Goal: Task Accomplishment & Management: Complete application form

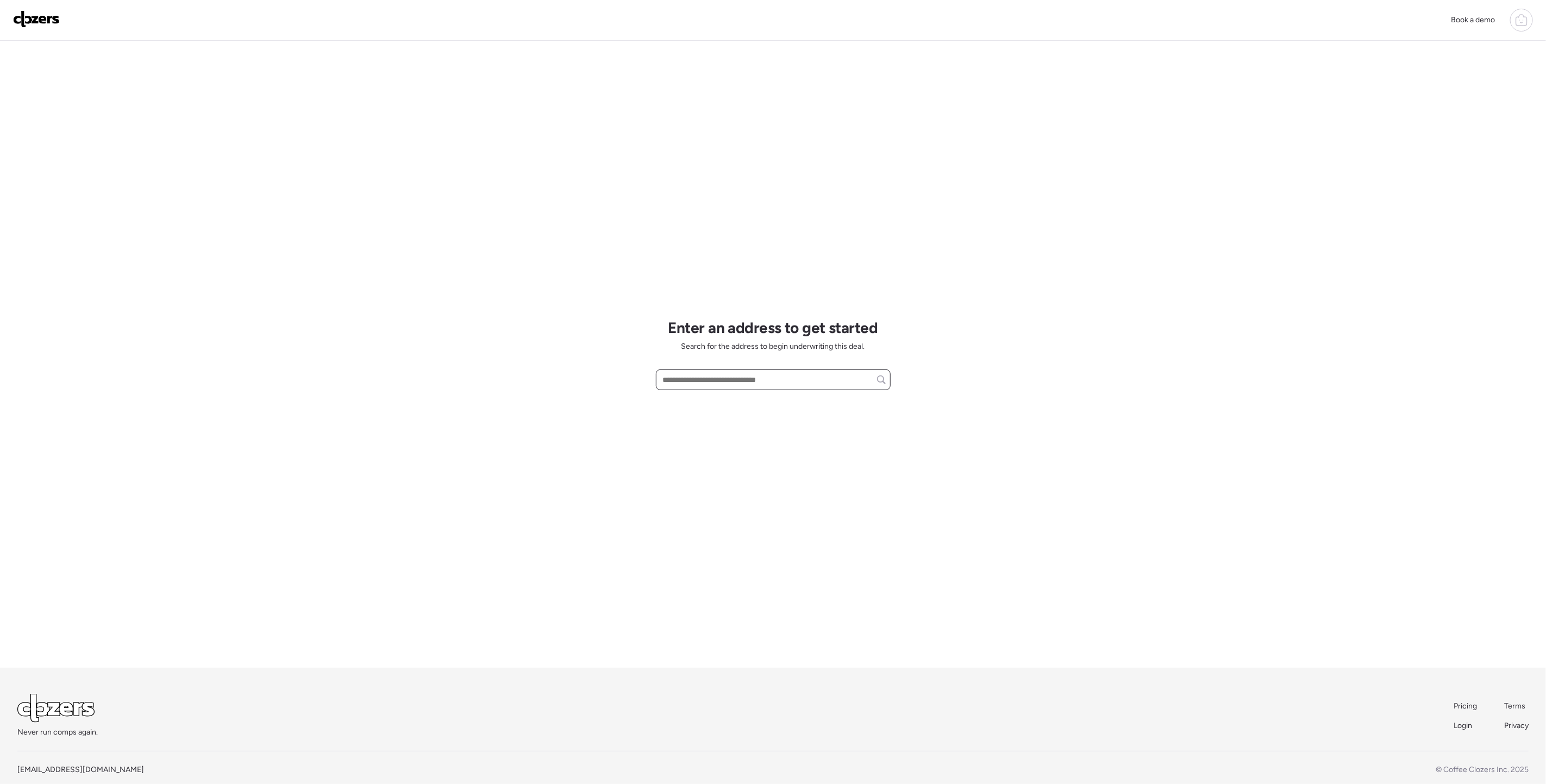
click at [686, 379] on input "text" at bounding box center [773, 379] width 225 height 15
click at [731, 400] on span "[STREET_ADDRESS]" at bounding box center [695, 400] width 71 height 11
type input "**********"
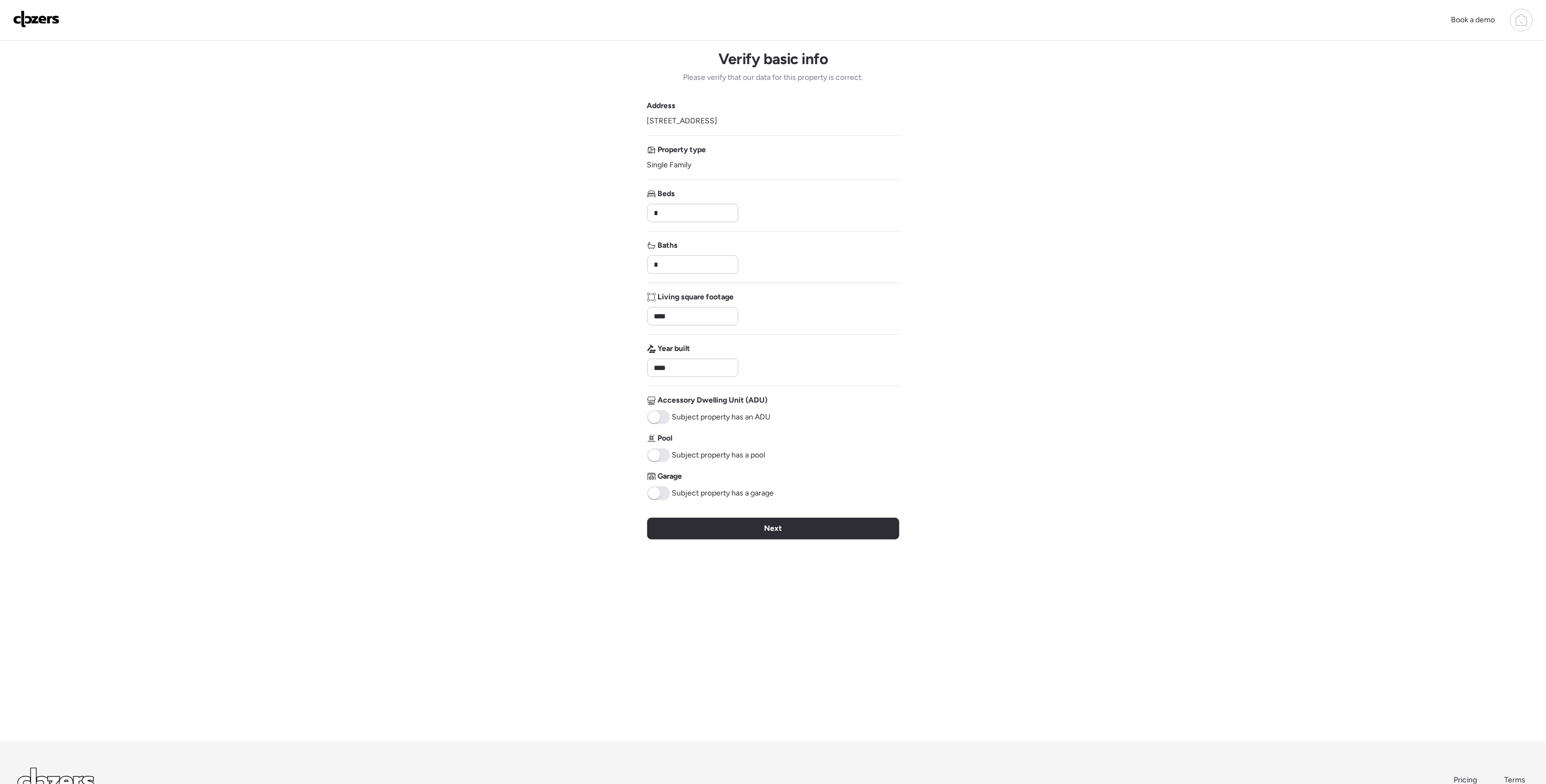
click at [660, 494] on span at bounding box center [658, 493] width 23 height 14
drag, startPoint x: 667, startPoint y: 266, endPoint x: 643, endPoint y: 271, distance: 24.5
click at [641, 270] on div "Book a demo Verify basic info Please verify that our data for this property is …" at bounding box center [773, 437] width 1546 height 875
type input "*"
click at [874, 362] on div "Year built ****" at bounding box center [773, 360] width 252 height 33
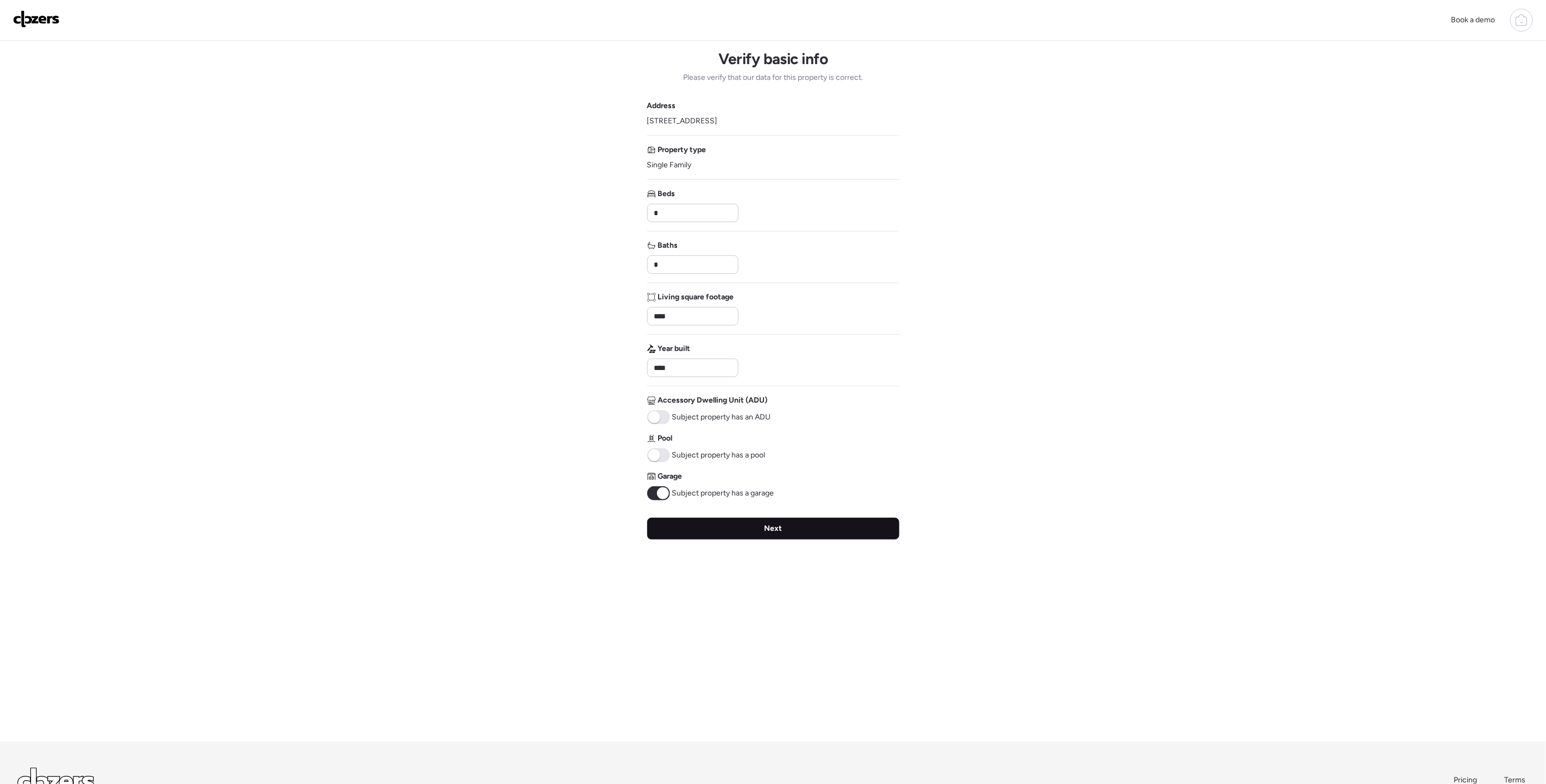
click at [759, 532] on div "Next" at bounding box center [773, 528] width 252 height 22
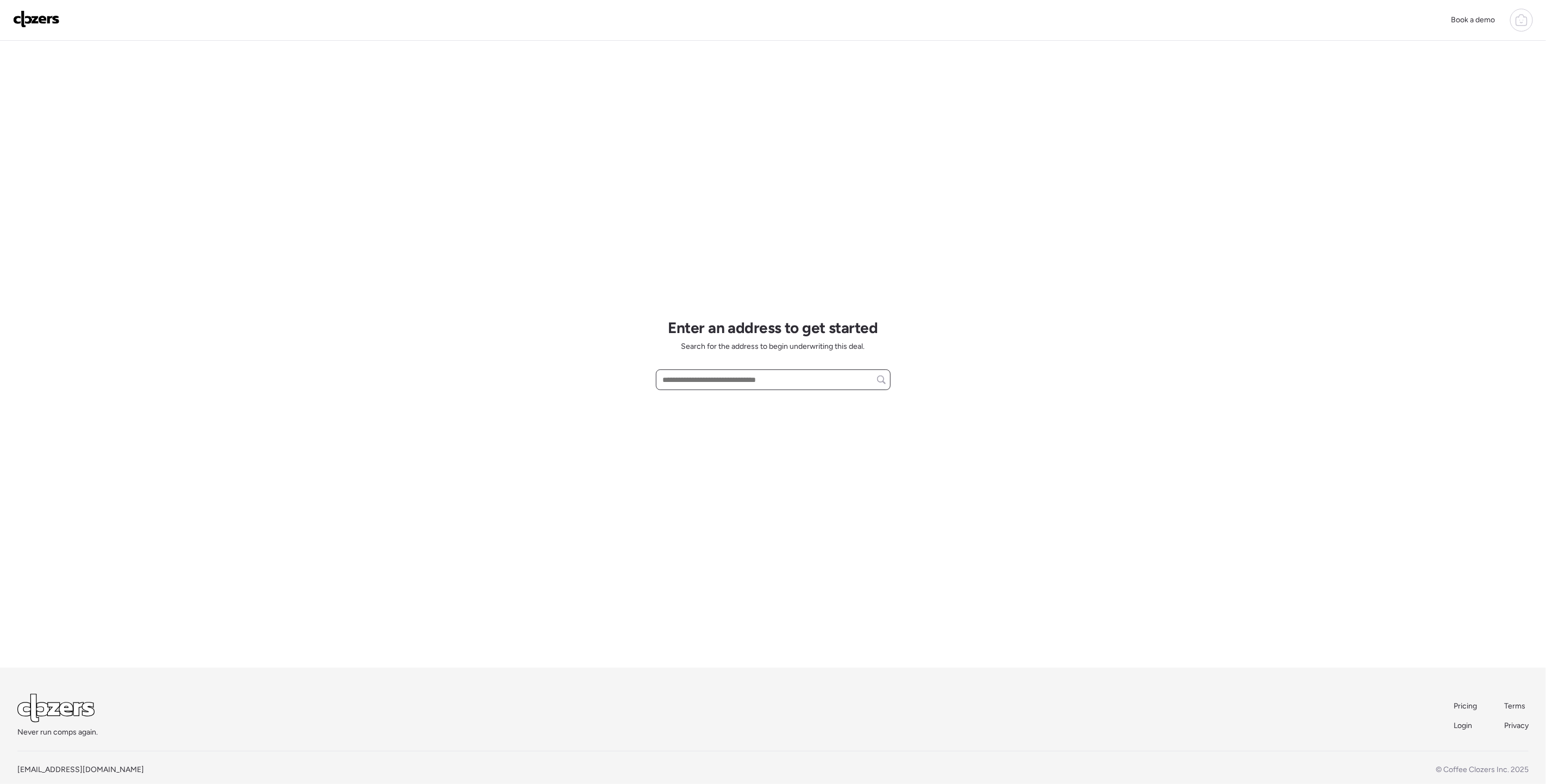
click at [727, 373] on input "text" at bounding box center [773, 379] width 225 height 15
click at [721, 401] on span "[STREET_ADDRESS]" at bounding box center [695, 400] width 71 height 11
type input "**********"
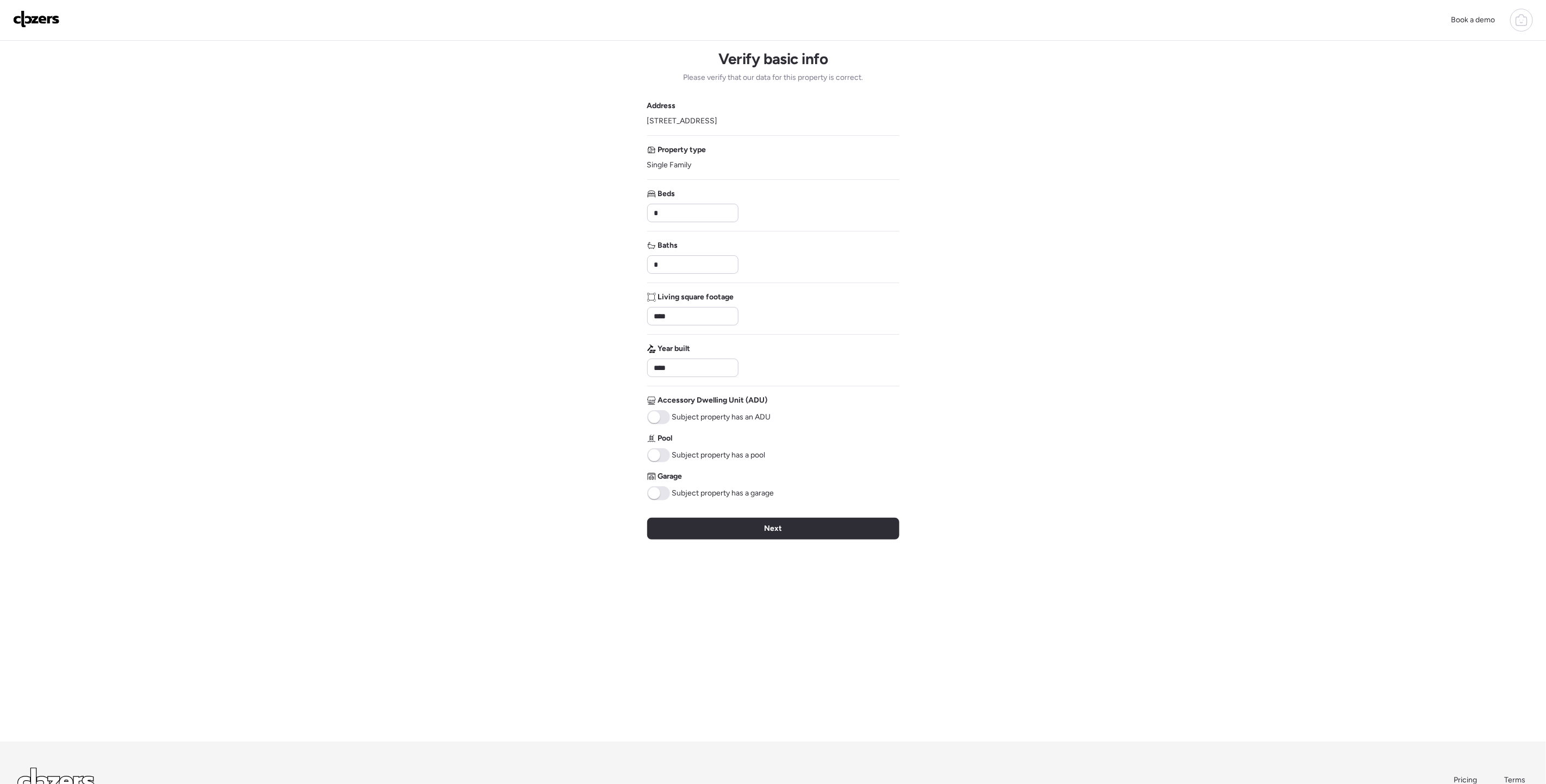
click at [656, 419] on span at bounding box center [655, 417] width 12 height 12
click at [659, 494] on span at bounding box center [655, 493] width 12 height 12
drag, startPoint x: 678, startPoint y: 260, endPoint x: 631, endPoint y: 272, distance: 48.5
click at [631, 272] on div "Book a demo Verify basic info Please verify that our data for this property is …" at bounding box center [773, 437] width 1546 height 875
type input "*"
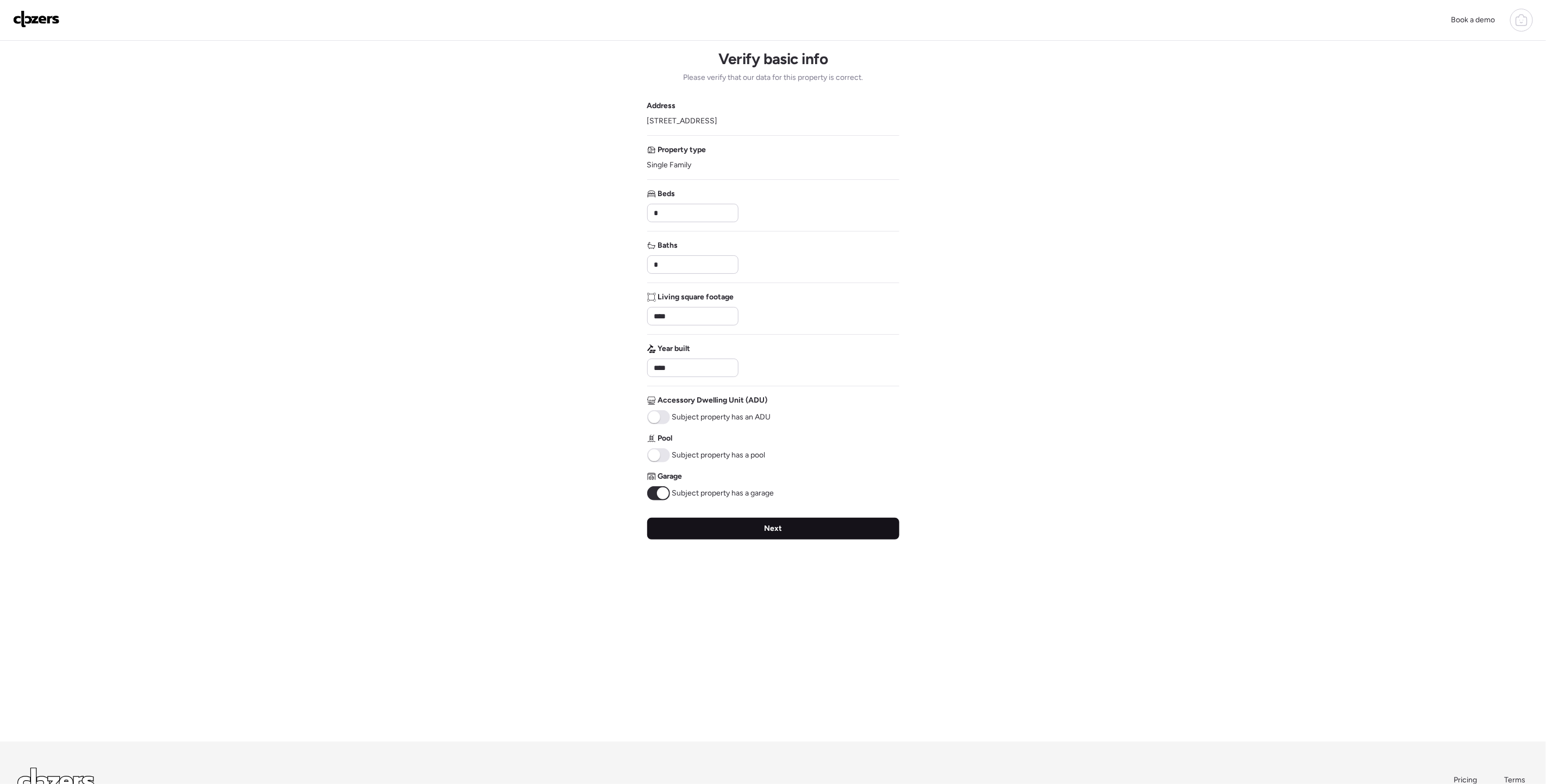
click at [859, 528] on div "Next" at bounding box center [773, 528] width 252 height 22
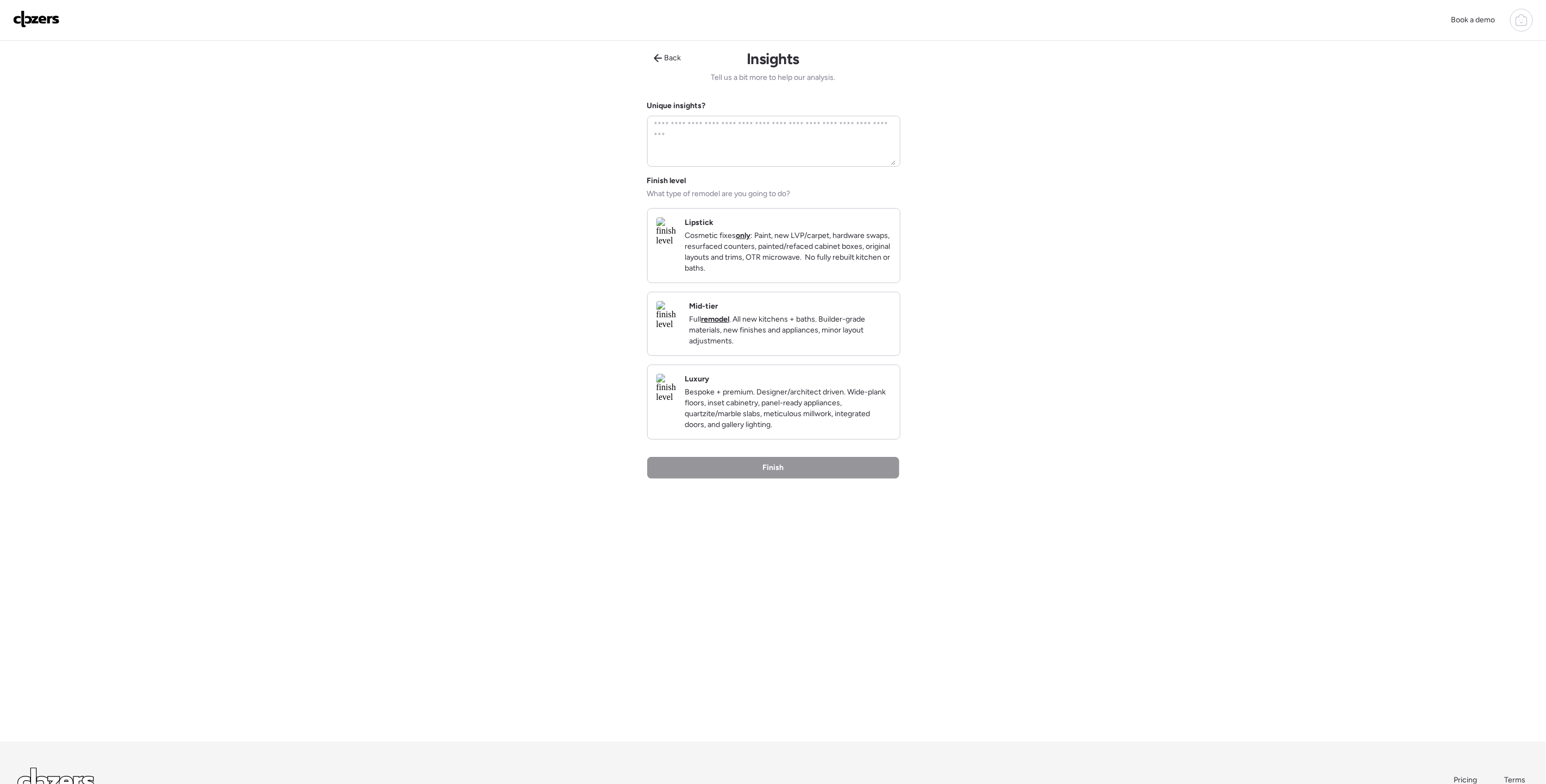
click at [812, 346] on p "Full remodel . All new kitchens + baths. Builder-grade materials, new finishes …" at bounding box center [790, 330] width 202 height 33
click at [804, 480] on div "Finish" at bounding box center [773, 468] width 252 height 22
